Goal: Information Seeking & Learning: Learn about a topic

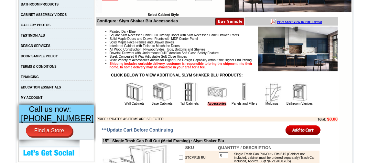
scroll to position [194, 0]
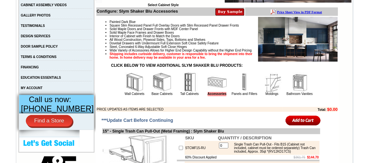
click at [153, 92] on img at bounding box center [161, 81] width 19 height 19
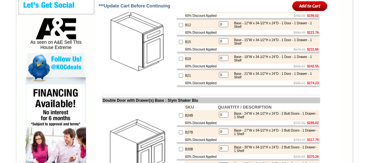
scroll to position [323, 0]
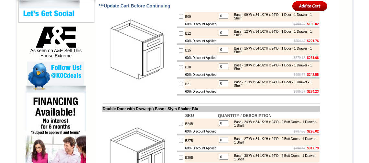
click at [179, 36] on input "checkbox" at bounding box center [181, 33] width 4 height 4
checkbox input "true"
type input "1"
click at [221, 36] on input "1" at bounding box center [223, 33] width 9 height 6
type input "3"
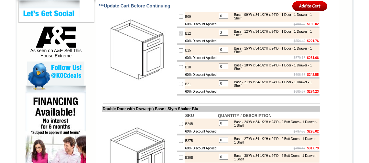
click at [292, 1] on input "image" at bounding box center [309, 6] width 35 height 11
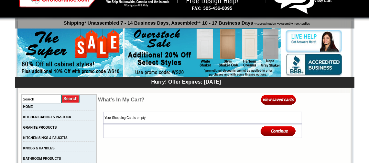
scroll to position [97, 0]
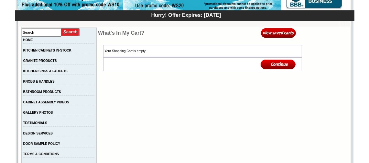
click at [273, 31] on img at bounding box center [278, 32] width 35 height 11
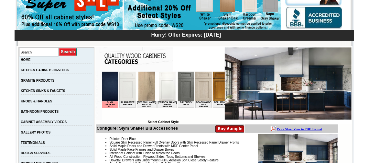
scroll to position [64, 0]
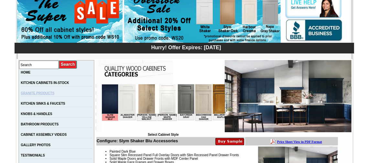
click at [41, 94] on link "GRANITE PRODUCTS" at bounding box center [38, 93] width 34 height 4
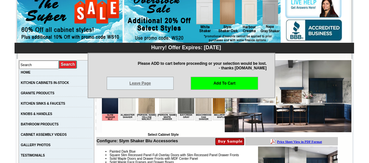
click at [119, 84] on link "Leave Page" at bounding box center [140, 83] width 67 height 13
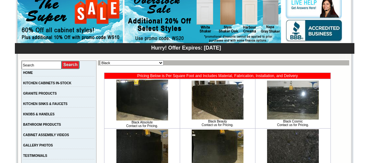
scroll to position [64, 0]
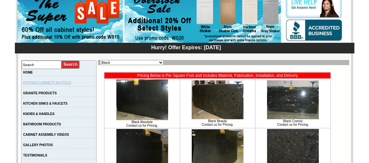
click at [59, 82] on link "KITCHEN CABINETS IN-STOCK" at bounding box center [47, 83] width 48 height 4
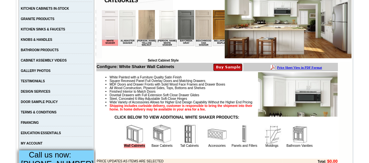
scroll to position [129, 0]
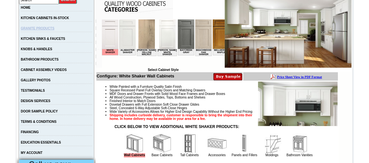
click at [54, 28] on link "GRANITE PRODUCTS" at bounding box center [38, 29] width 34 height 4
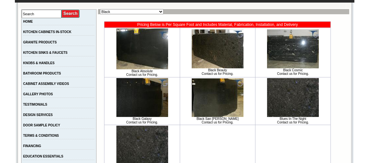
scroll to position [161, 0]
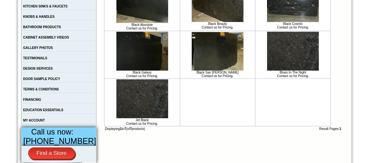
click at [293, 56] on img at bounding box center [293, 51] width 52 height 39
click at [142, 95] on img at bounding box center [142, 98] width 52 height 39
click at [145, 45] on img at bounding box center [142, 51] width 52 height 39
click at [200, 44] on img at bounding box center [218, 51] width 52 height 38
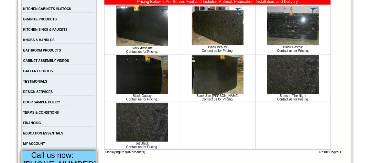
scroll to position [129, 0]
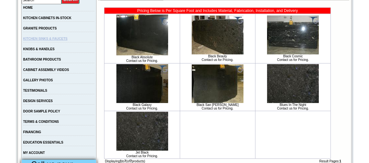
click at [64, 39] on link "KITCHEN SINKS & FAUCETS" at bounding box center [45, 39] width 44 height 4
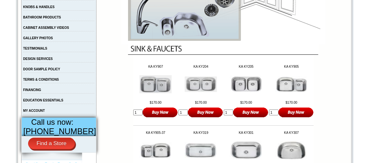
scroll to position [161, 0]
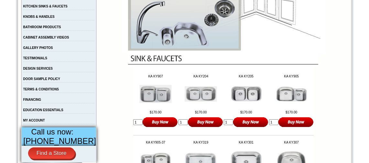
click at [287, 93] on img at bounding box center [291, 93] width 32 height 15
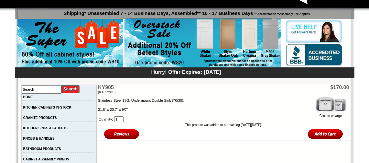
scroll to position [97, 0]
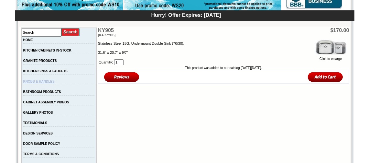
click at [54, 82] on link "KNOBS & HANDLES" at bounding box center [38, 82] width 31 height 4
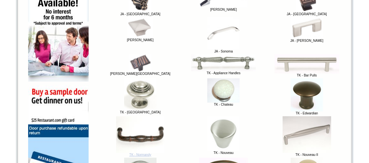
scroll to position [420, 0]
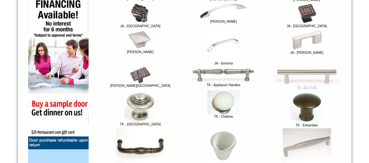
click at [296, 75] on img at bounding box center [307, 75] width 65 height 19
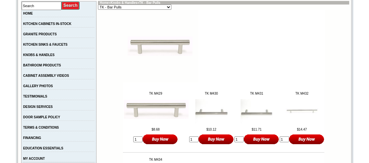
scroll to position [97, 0]
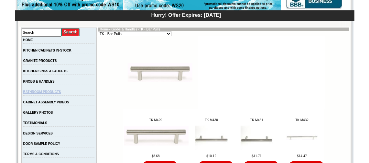
click at [60, 91] on link "BATHROOM PRODUCTS" at bounding box center [42, 92] width 38 height 4
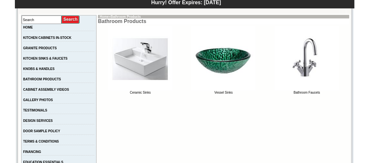
scroll to position [129, 0]
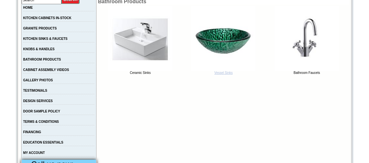
click at [214, 43] on img at bounding box center [223, 38] width 65 height 65
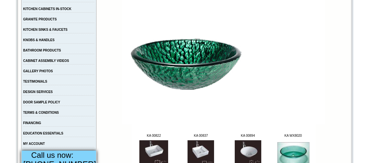
scroll to position [129, 0]
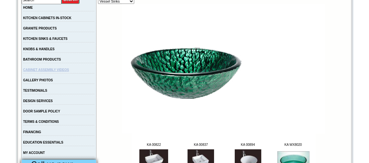
click at [50, 71] on link "CABINET ASSEMBLY VIDEOS" at bounding box center [46, 70] width 46 height 4
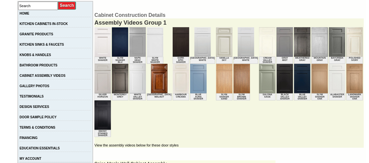
scroll to position [161, 0]
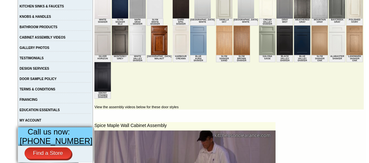
click at [151, 37] on img at bounding box center [159, 40] width 16 height 29
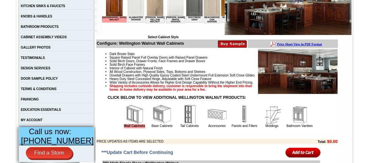
scroll to position [129, 0]
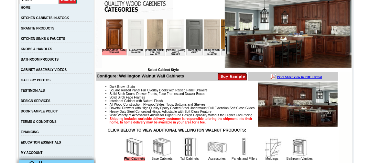
click at [221, 40] on img at bounding box center [229, 33] width 16 height 29
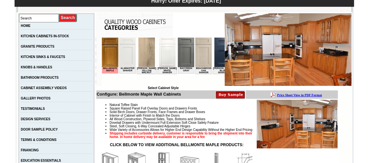
scroll to position [129, 0]
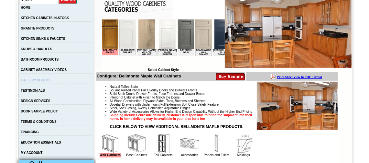
click at [50, 80] on link "GALLERY PHOTOS" at bounding box center [36, 80] width 30 height 4
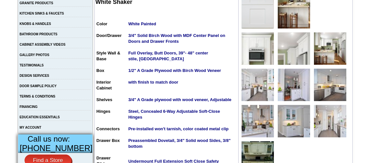
scroll to position [161, 0]
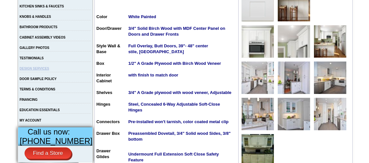
click at [49, 70] on link "DESIGN SERVICES" at bounding box center [35, 69] width 30 height 4
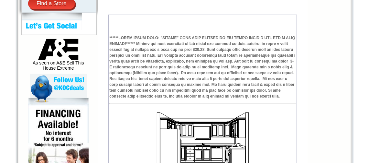
scroll to position [270, 0]
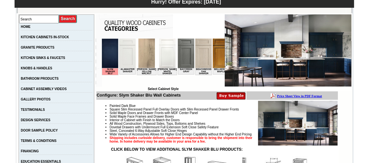
scroll to position [97, 0]
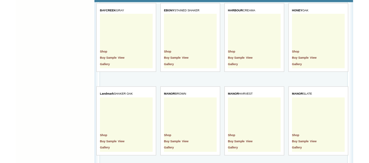
scroll to position [614, 0]
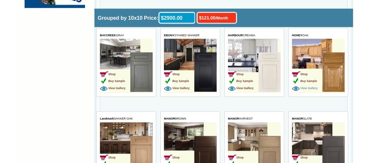
click at [299, 87] on img at bounding box center [296, 88] width 8 height 7
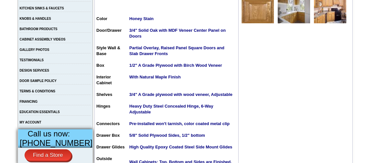
scroll to position [161, 0]
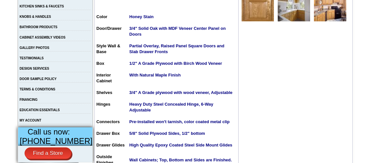
click at [314, 88] on td at bounding box center [296, 85] width 114 height 198
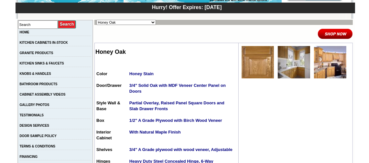
scroll to position [97, 0]
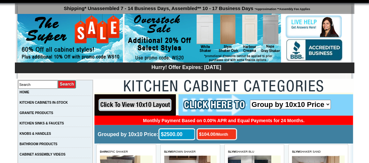
scroll to position [64, 0]
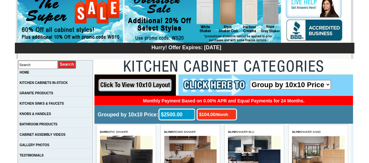
click at [267, 83] on select "Group by 10x10 Price Group by Color" at bounding box center [290, 84] width 81 height 9
click at [250, 80] on select "Group by 10x10 Price Group by Color" at bounding box center [290, 84] width 81 height 9
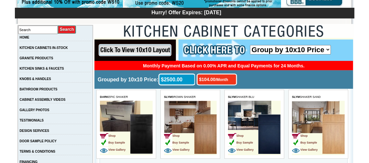
scroll to position [97, 0]
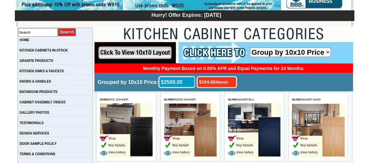
click at [297, 51] on select "Group by 10x10 Price Group by Color" at bounding box center [290, 51] width 81 height 9
select select "color_group_sort"
click at [250, 47] on select "Group by 10x10 Price Group by Color" at bounding box center [290, 51] width 81 height 9
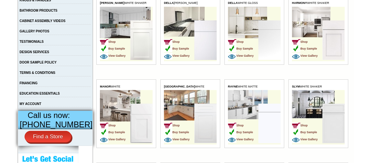
scroll to position [169, 0]
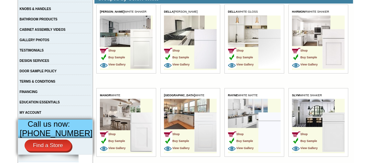
click at [266, 48] on img at bounding box center [269, 48] width 22 height 39
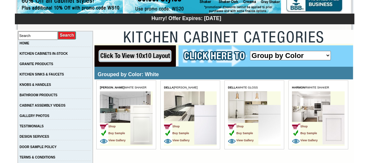
scroll to position [97, 0]
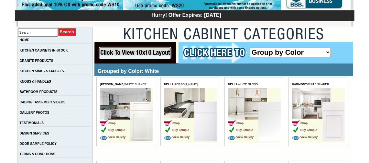
click at [269, 50] on select "Group by 10x10 Price Group by Color" at bounding box center [290, 51] width 81 height 9
select select "price_group_sort"
click at [250, 47] on select "Group by 10x10 Price Group by Color" at bounding box center [290, 51] width 81 height 9
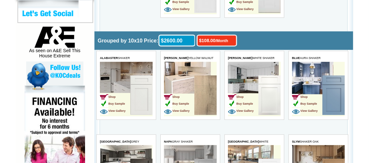
scroll to position [331, 0]
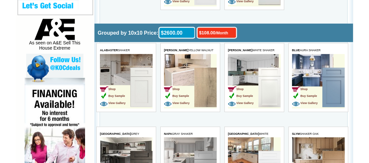
click at [316, 75] on td "Shop Buy Sample View Gallery" at bounding box center [307, 88] width 30 height 41
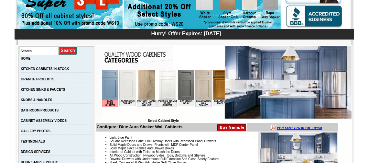
scroll to position [64, 0]
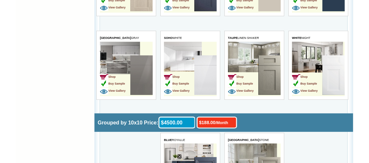
scroll to position [1981, 0]
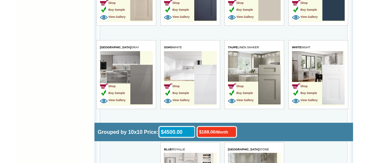
click at [139, 66] on img at bounding box center [141, 84] width 22 height 39
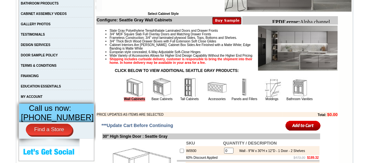
scroll to position [194, 0]
